Goal: Task Accomplishment & Management: Manage account settings

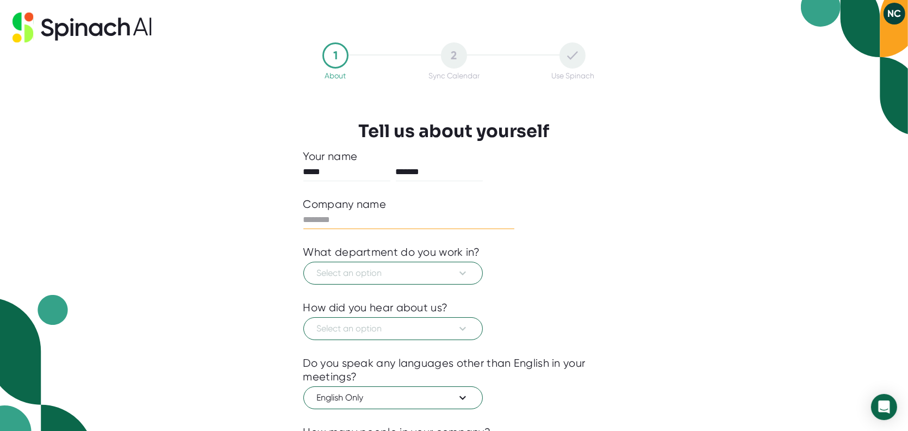
click at [374, 219] on input "text" at bounding box center [409, 219] width 212 height 17
click at [427, 281] on button "Select an option" at bounding box center [392, 273] width 179 height 23
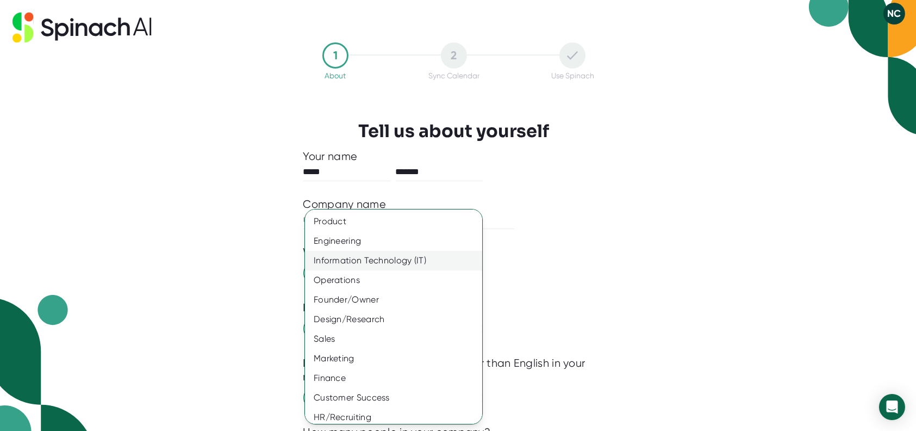
click at [424, 260] on div "Information Technology (IT)" at bounding box center [397, 261] width 185 height 20
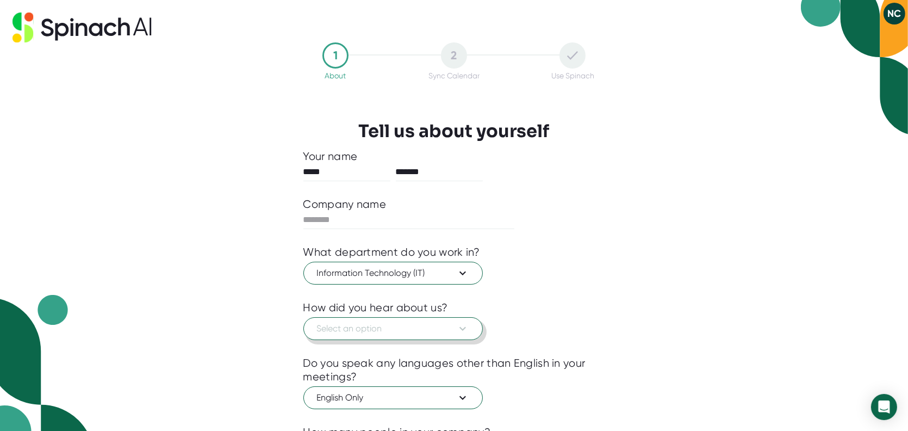
click at [425, 321] on button "Select an option" at bounding box center [392, 328] width 179 height 23
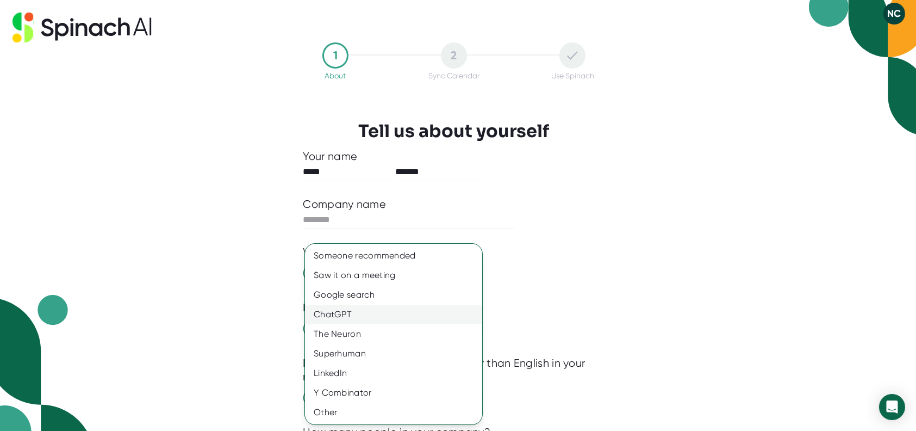
click at [365, 315] on div "ChatGPT" at bounding box center [393, 315] width 177 height 20
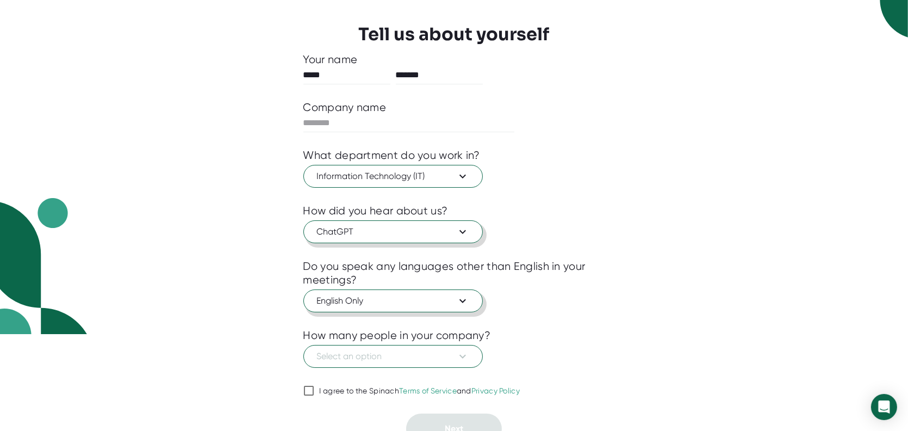
scroll to position [109, 0]
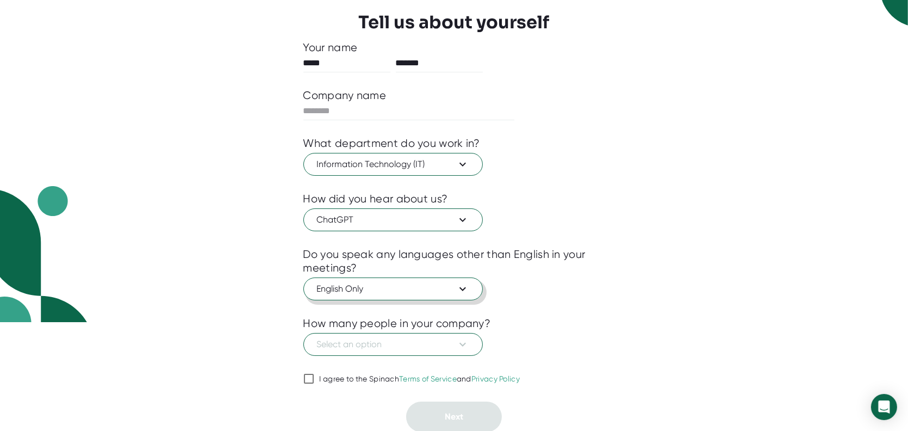
click at [416, 288] on span "English Only" at bounding box center [393, 288] width 152 height 13
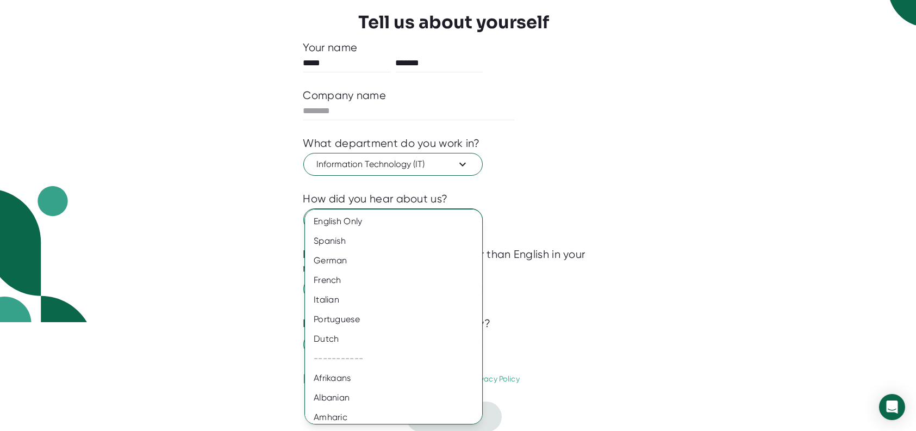
click at [637, 249] on div at bounding box center [458, 215] width 916 height 431
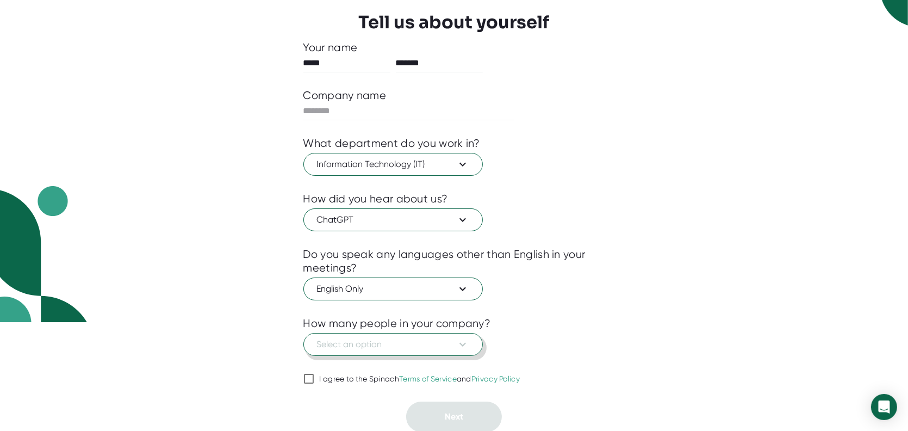
click at [454, 338] on span "Select an option" at bounding box center [393, 344] width 152 height 13
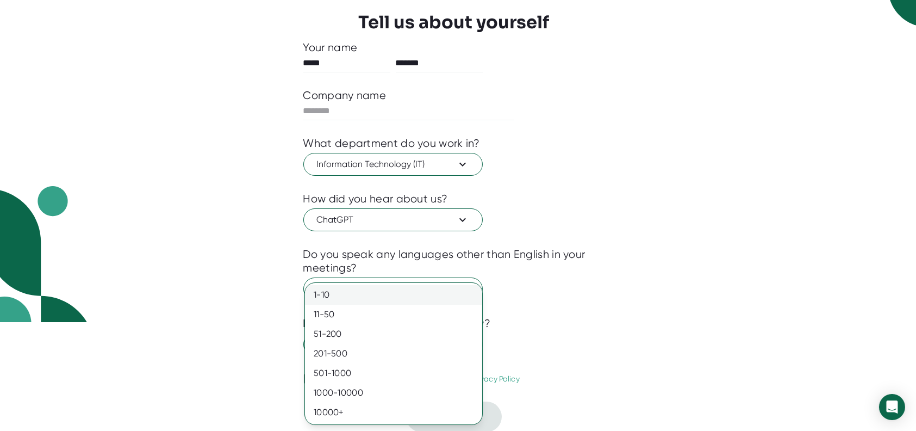
click at [387, 297] on div "1-10" at bounding box center [393, 295] width 177 height 20
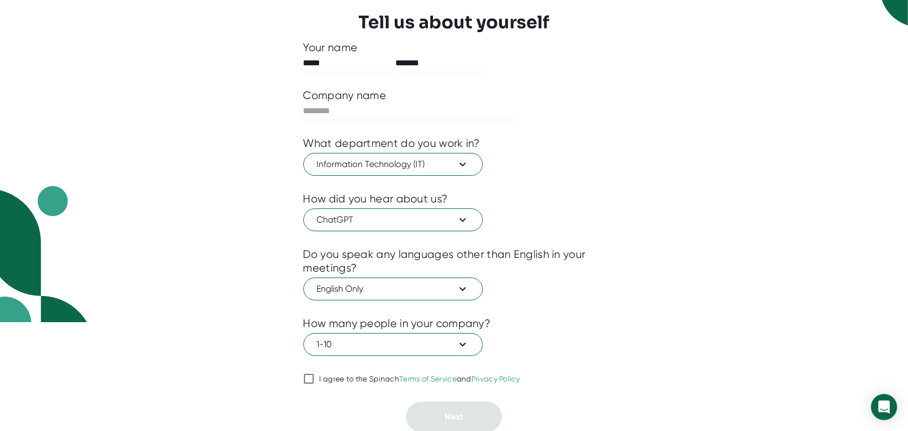
click at [309, 385] on div at bounding box center [454, 393] width 302 height 16
click at [312, 380] on input "I agree to the Spinach Terms of Service and Privacy Policy" at bounding box center [308, 378] width 11 height 13
checkbox input "true"
click at [392, 109] on input "text" at bounding box center [409, 110] width 212 height 17
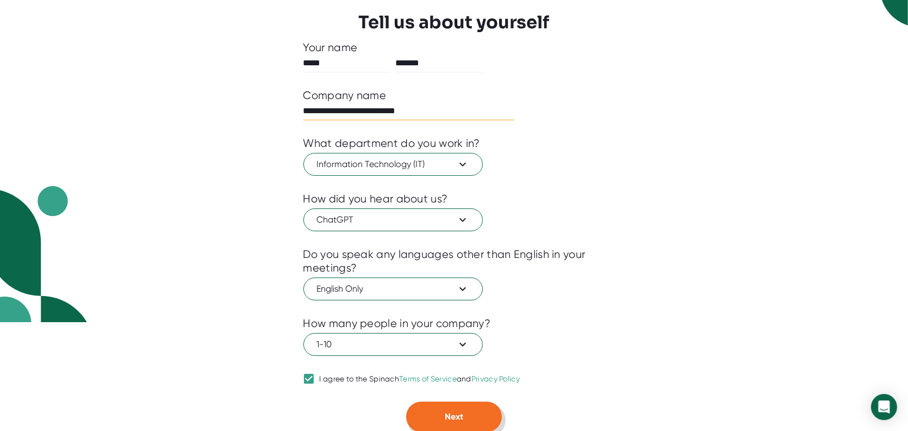
type input "**********"
click at [453, 414] on span "Next" at bounding box center [454, 416] width 18 height 10
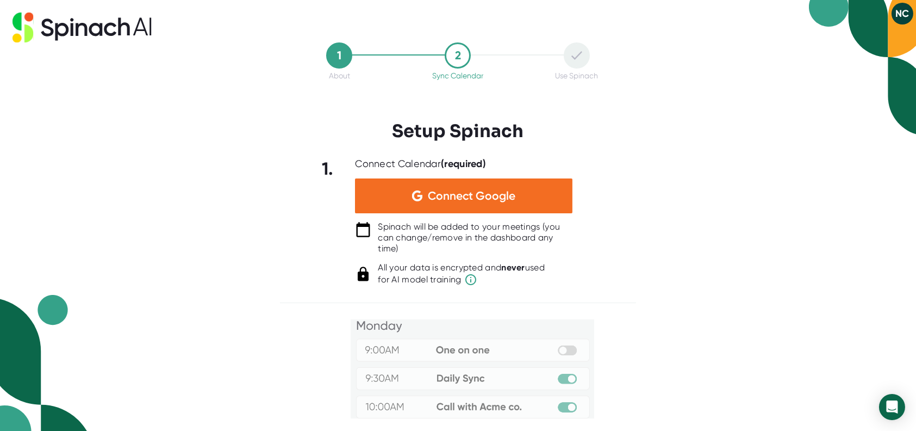
scroll to position [0, 0]
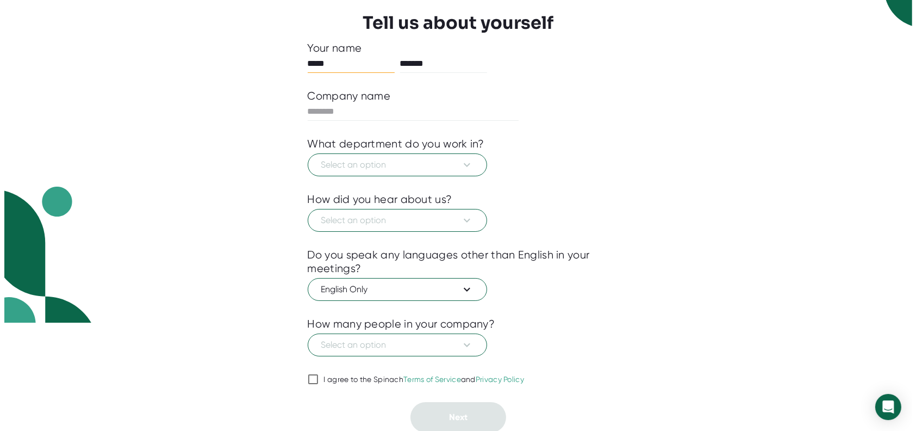
scroll to position [109, 0]
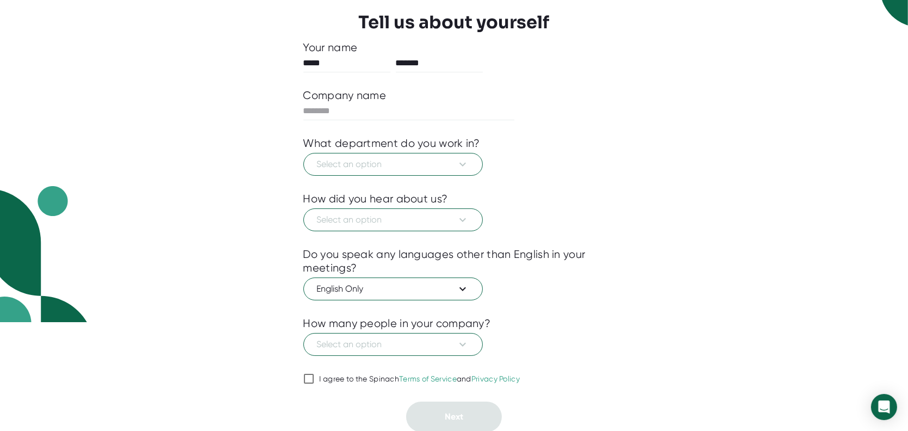
click at [421, 179] on div at bounding box center [454, 184] width 302 height 16
click at [419, 172] on button "Select an option" at bounding box center [392, 164] width 179 height 23
